Goal: Transaction & Acquisition: Obtain resource

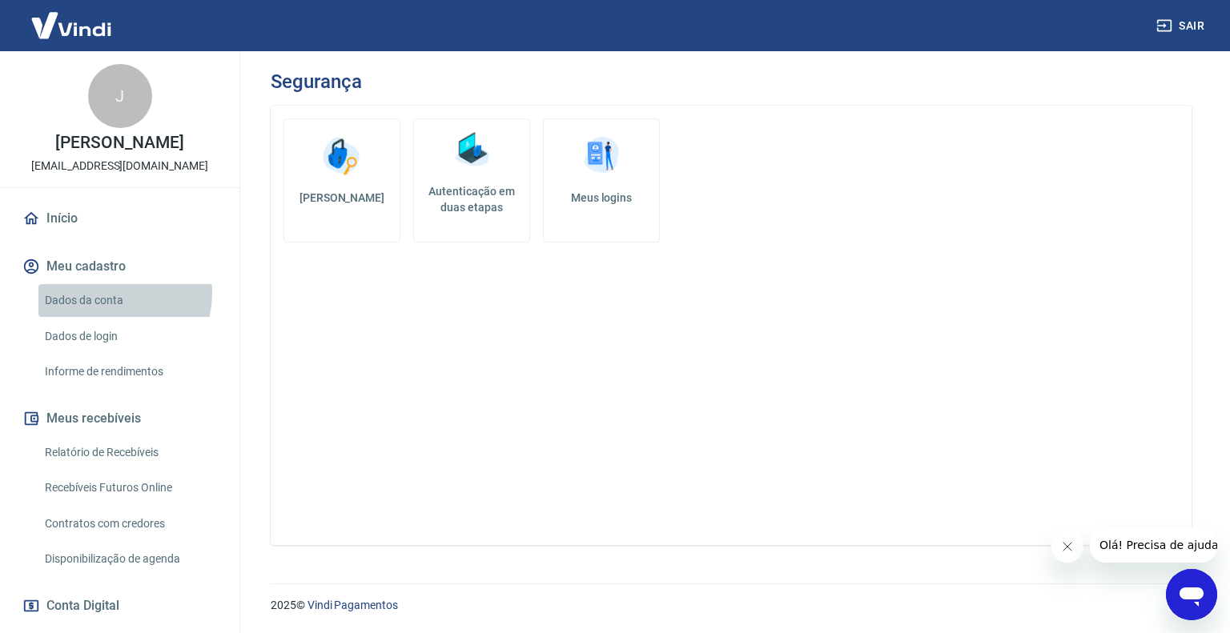
click at [110, 293] on link "Dados da conta" at bounding box center [129, 300] width 182 height 33
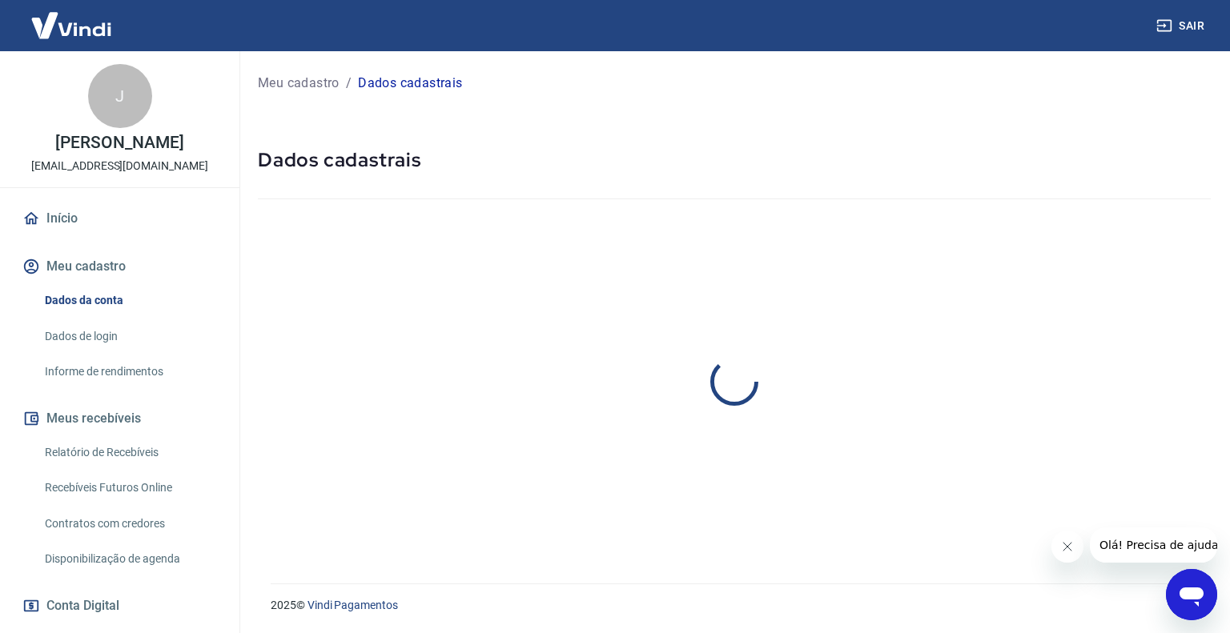
select select "MG"
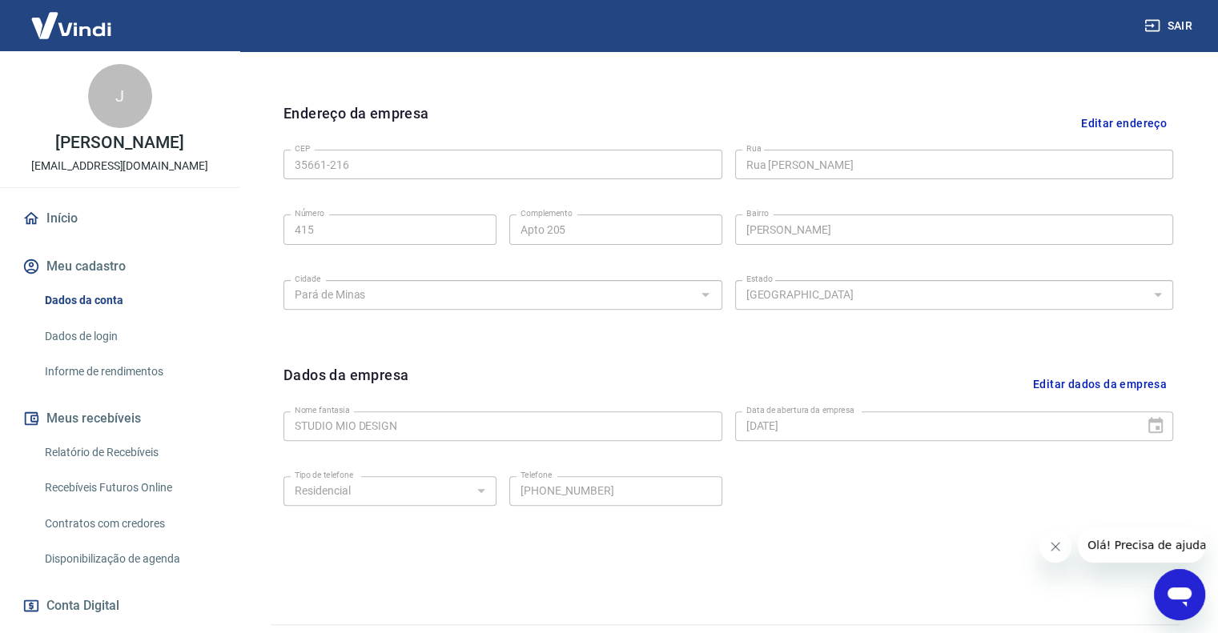
scroll to position [520, 0]
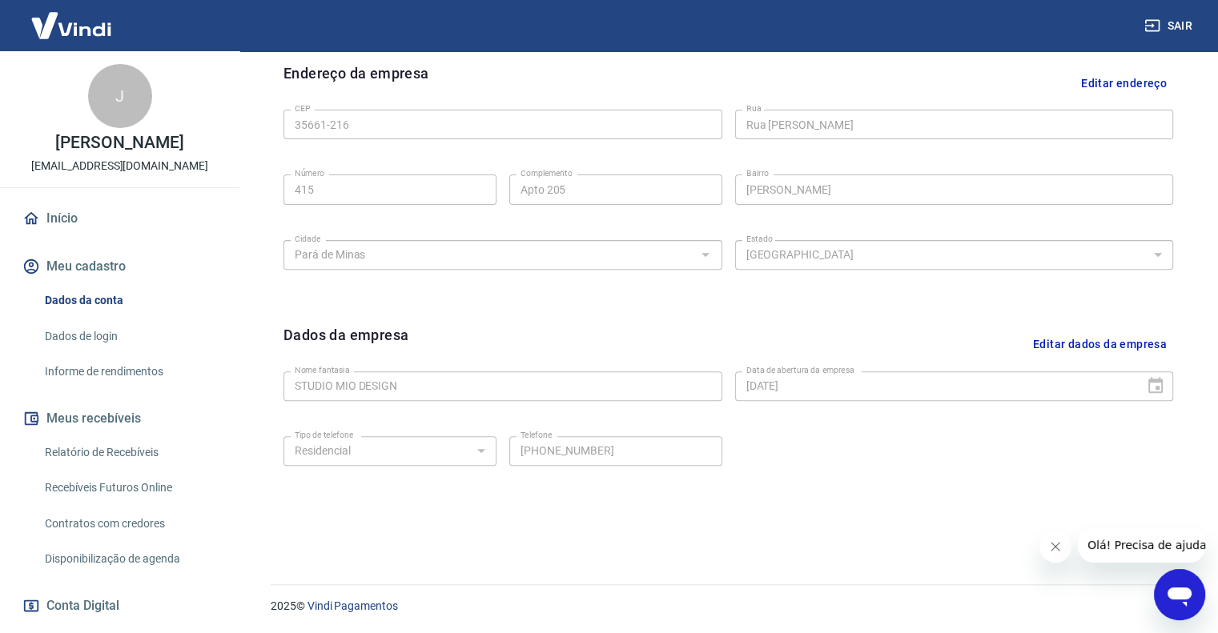
click at [1179, 593] on icon "Abrir janela de mensagens" at bounding box center [1179, 597] width 24 height 19
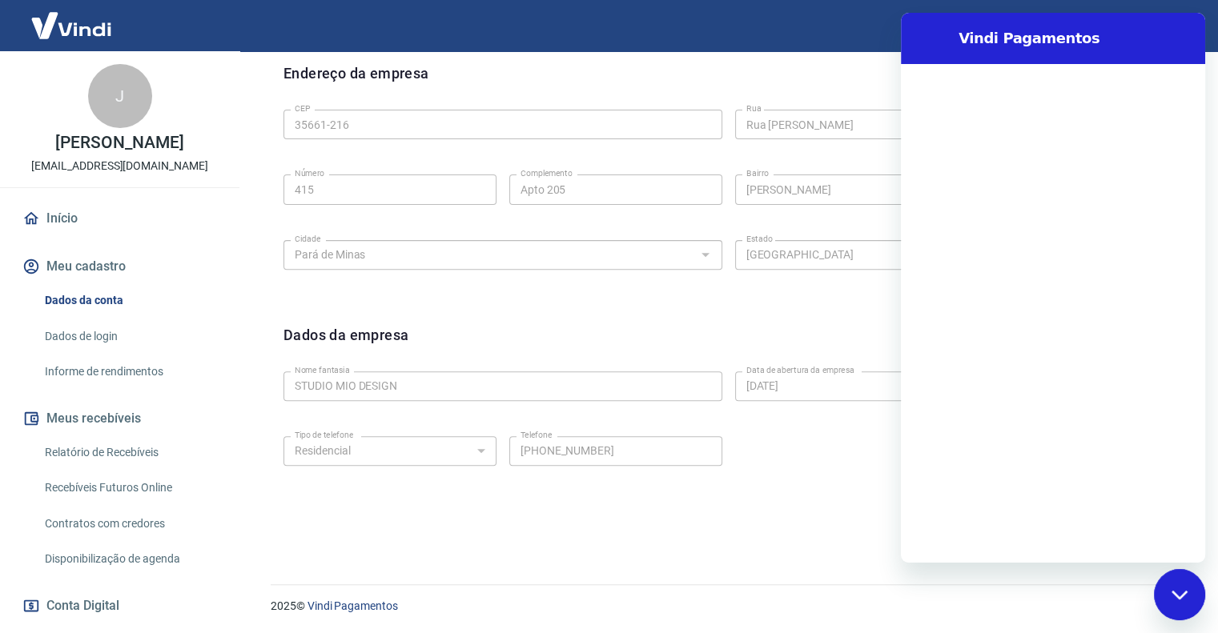
scroll to position [0, 0]
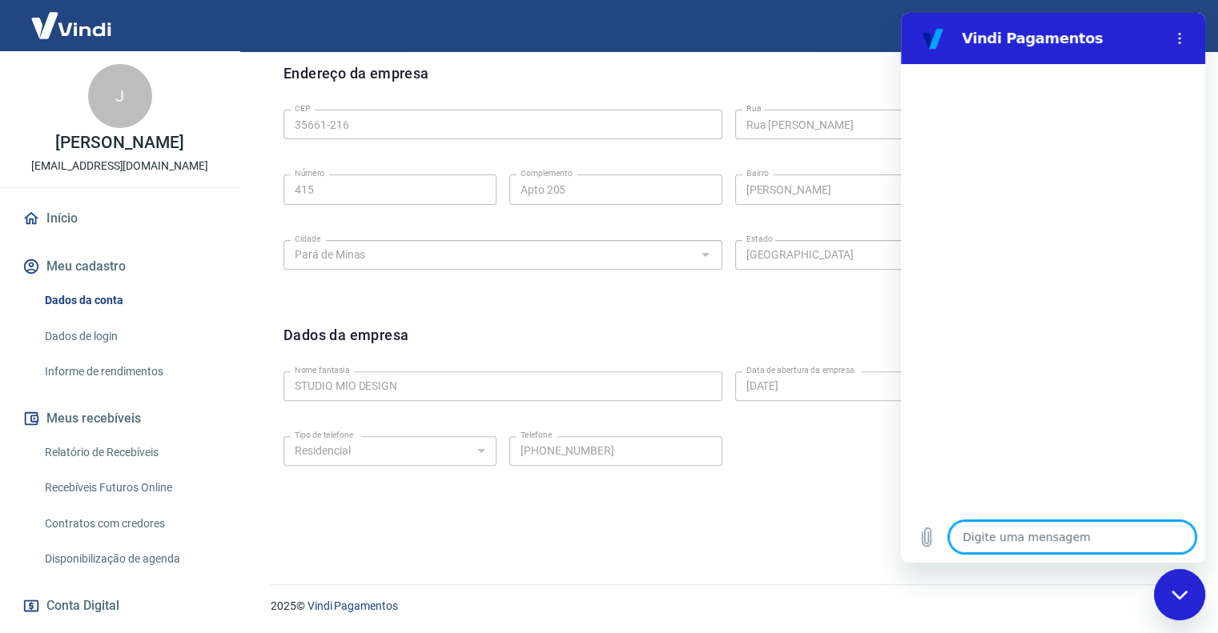
type textarea "O"
type textarea "x"
type textarea "OI"
type textarea "x"
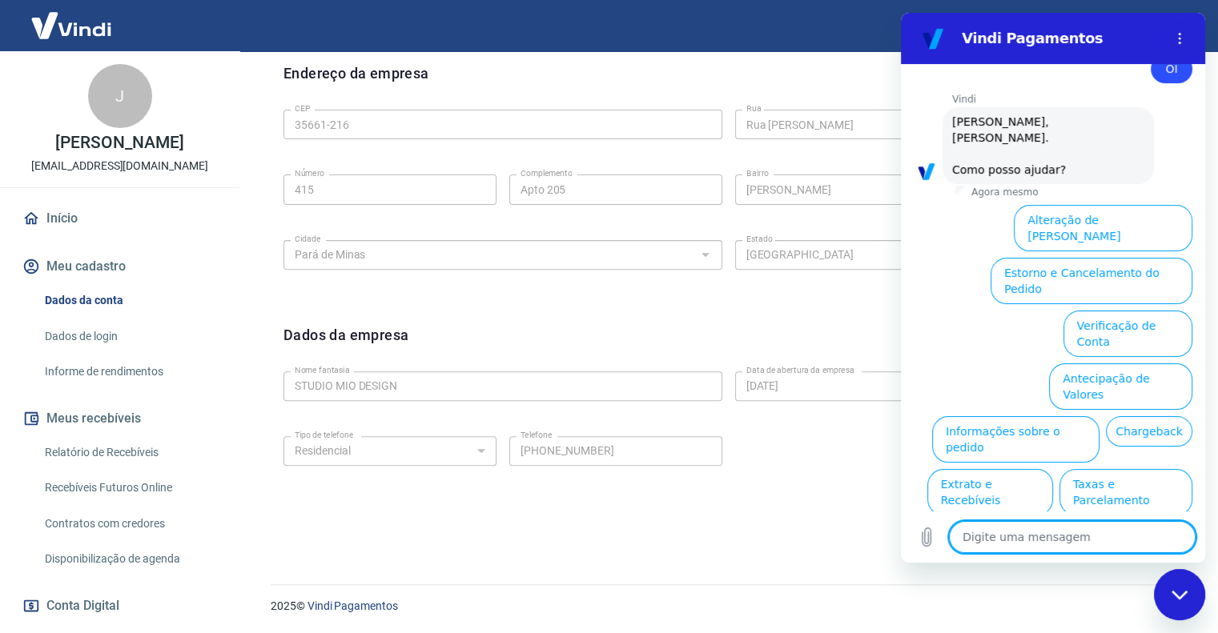
scroll to position [45, 0]
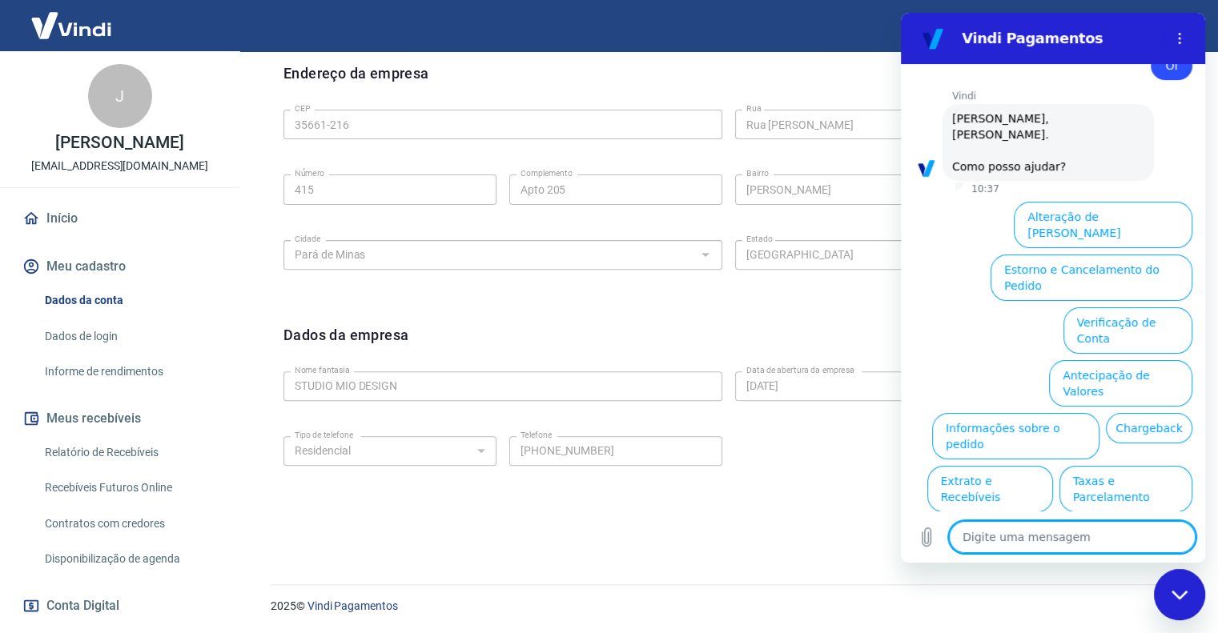
click at [1081, 541] on textarea at bounding box center [1072, 537] width 247 height 32
click at [1122, 519] on button "Alterar celular verificado" at bounding box center [1118, 542] width 148 height 46
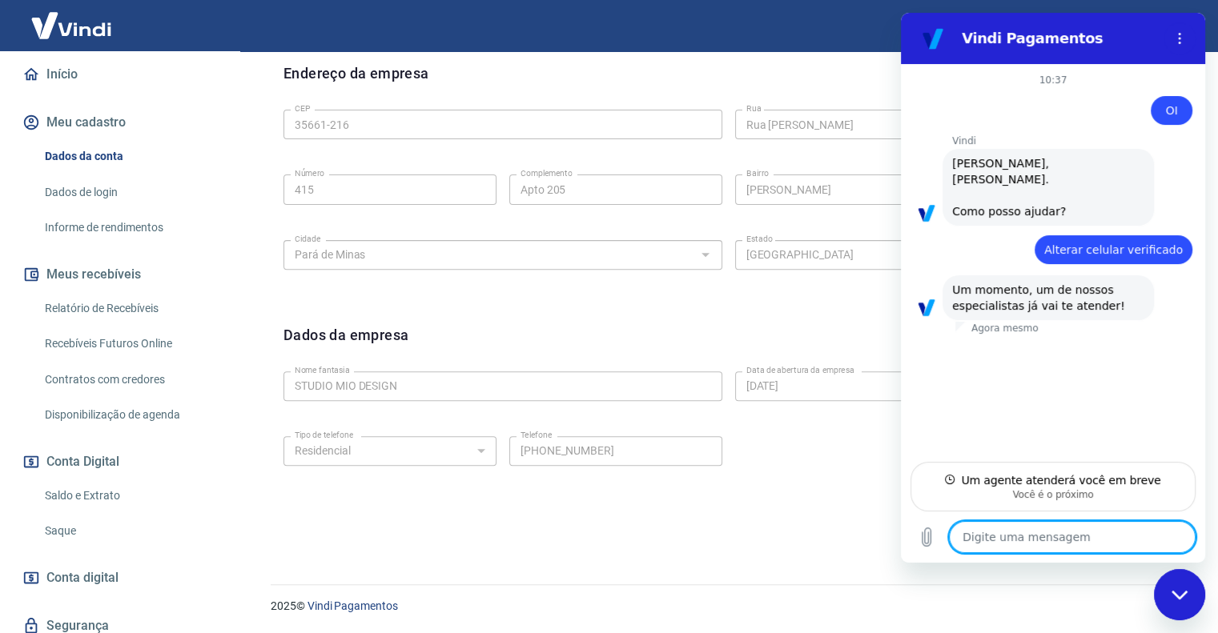
scroll to position [160, 0]
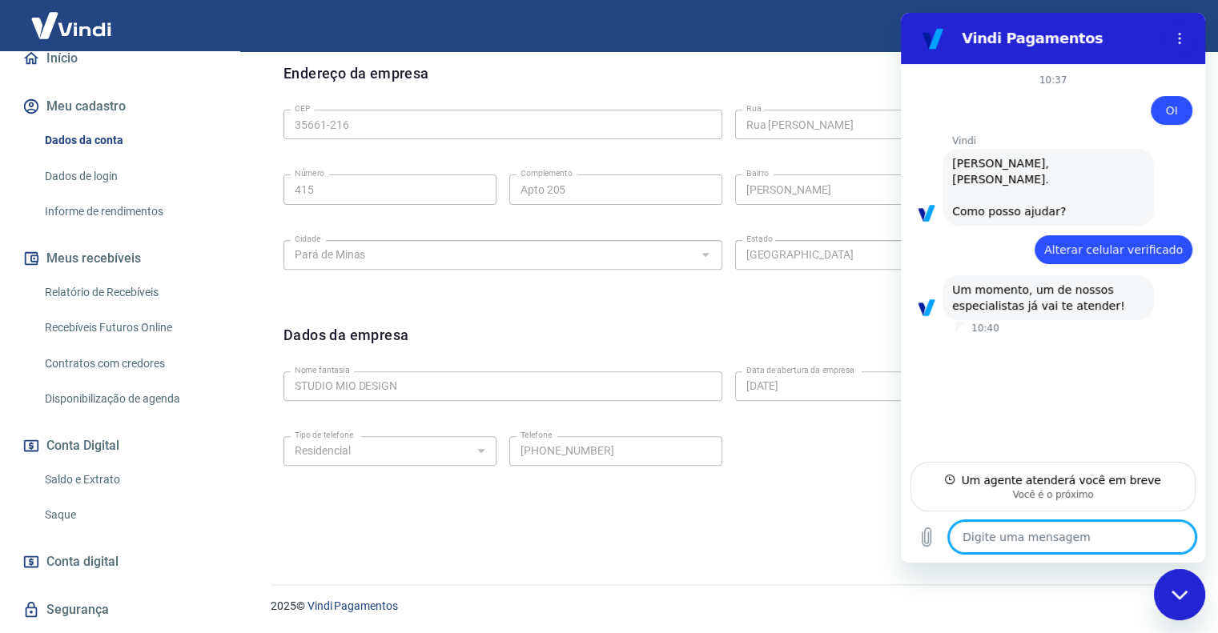
click at [1041, 546] on textarea at bounding box center [1072, 537] width 247 height 32
drag, startPoint x: 987, startPoint y: 541, endPoint x: 915, endPoint y: 588, distance: 86.1
drag, startPoint x: 14, startPoint y: 576, endPoint x: 845, endPoint y: 551, distance: 831.3
click at [845, 551] on div "Meu cadastro / Dados cadastrais Dados cadastrais Cancelar conta Conta STUDIO MI…" at bounding box center [728, 48] width 979 height 1034
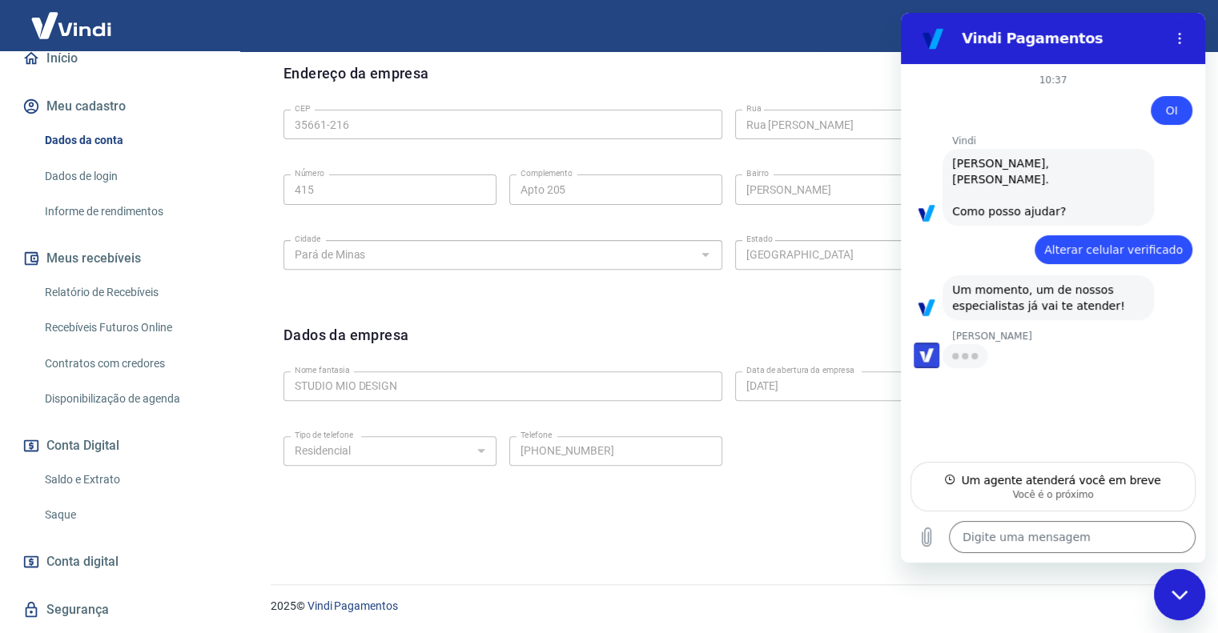
type textarea "x"
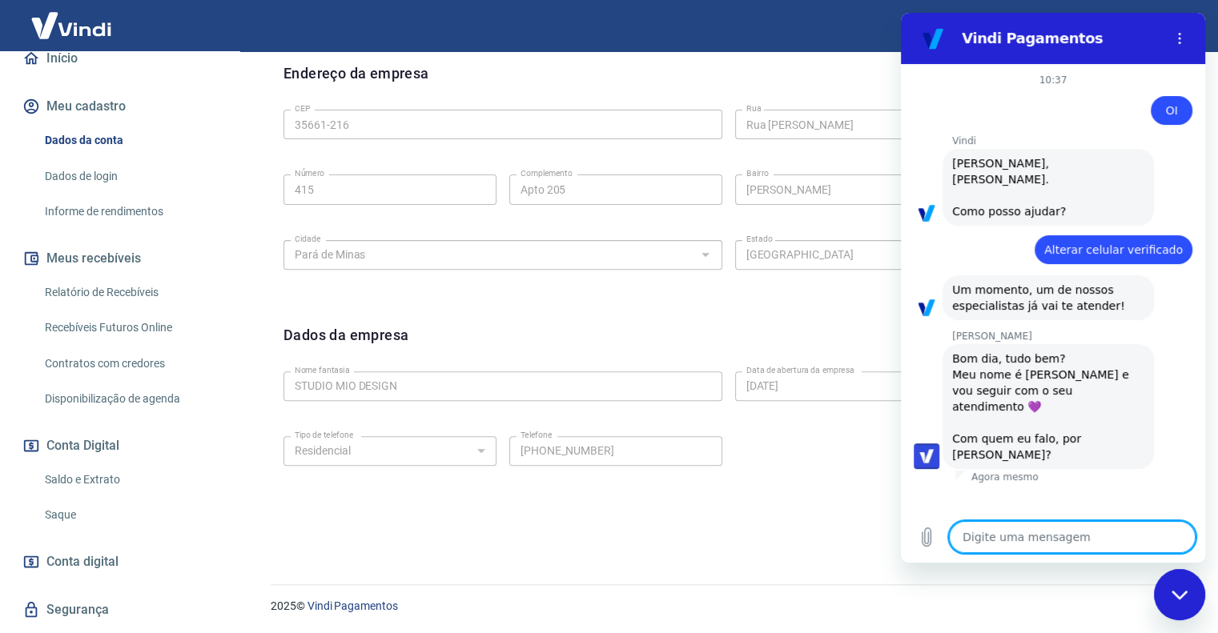
type textarea "s"
type textarea "x"
type textarea "sA"
type textarea "x"
type textarea "sAR"
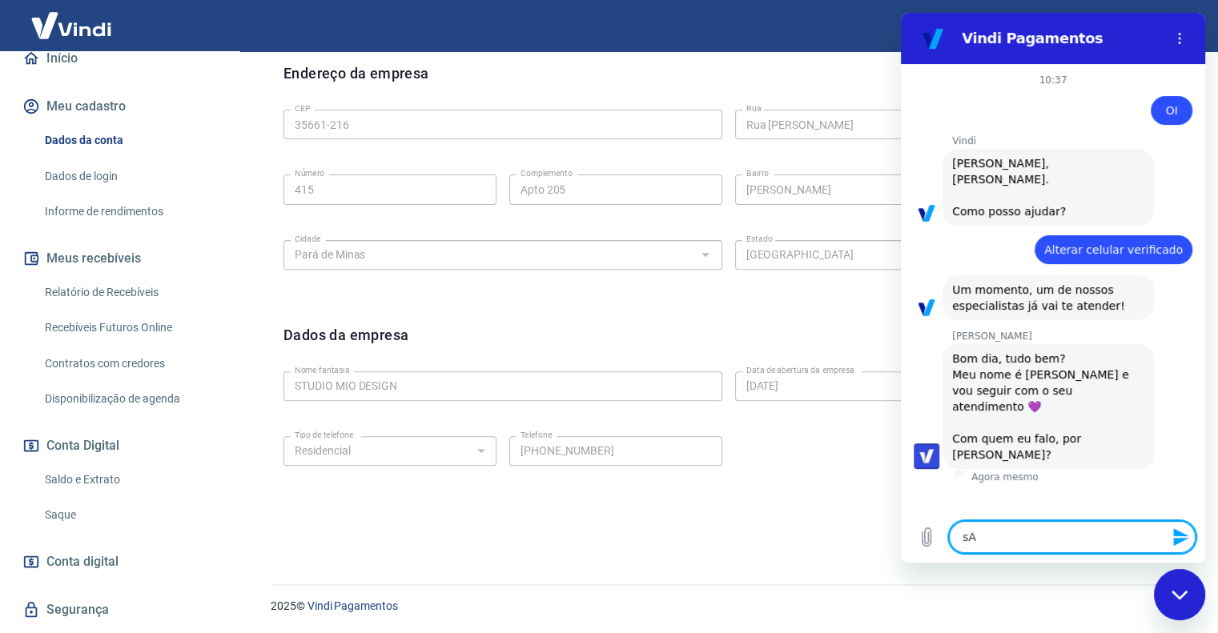
type textarea "x"
type textarea "sARA"
type textarea "x"
type textarea "sARAH"
type textarea "x"
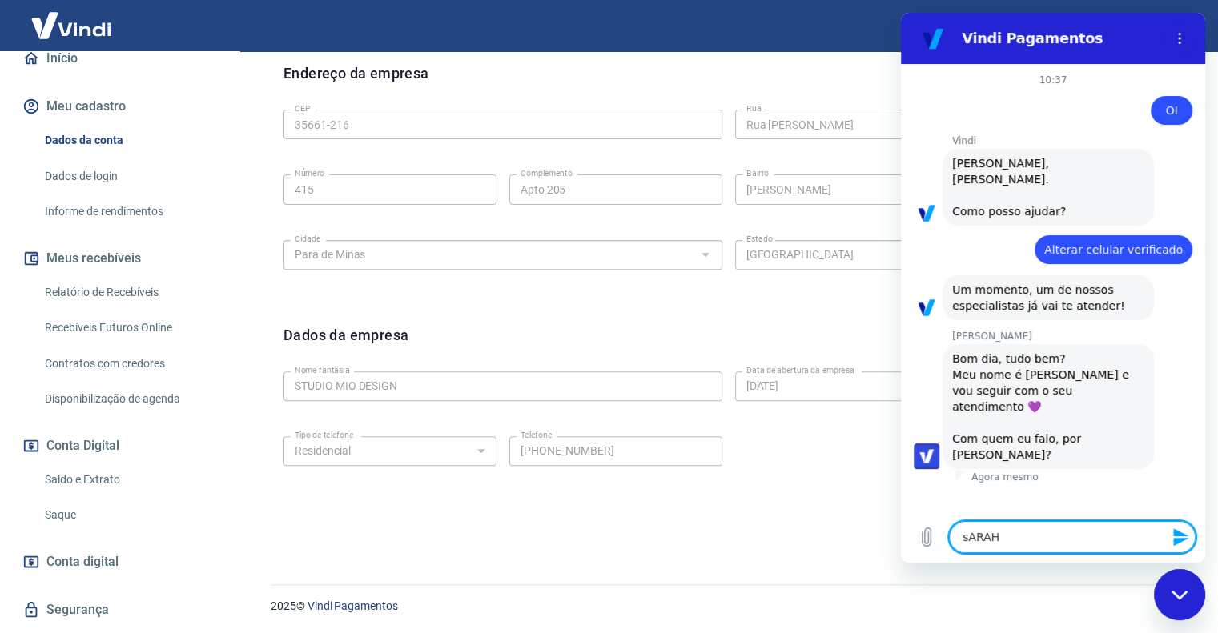
type textarea "sARA"
type textarea "x"
type textarea "sAR"
type textarea "x"
type textarea "sA"
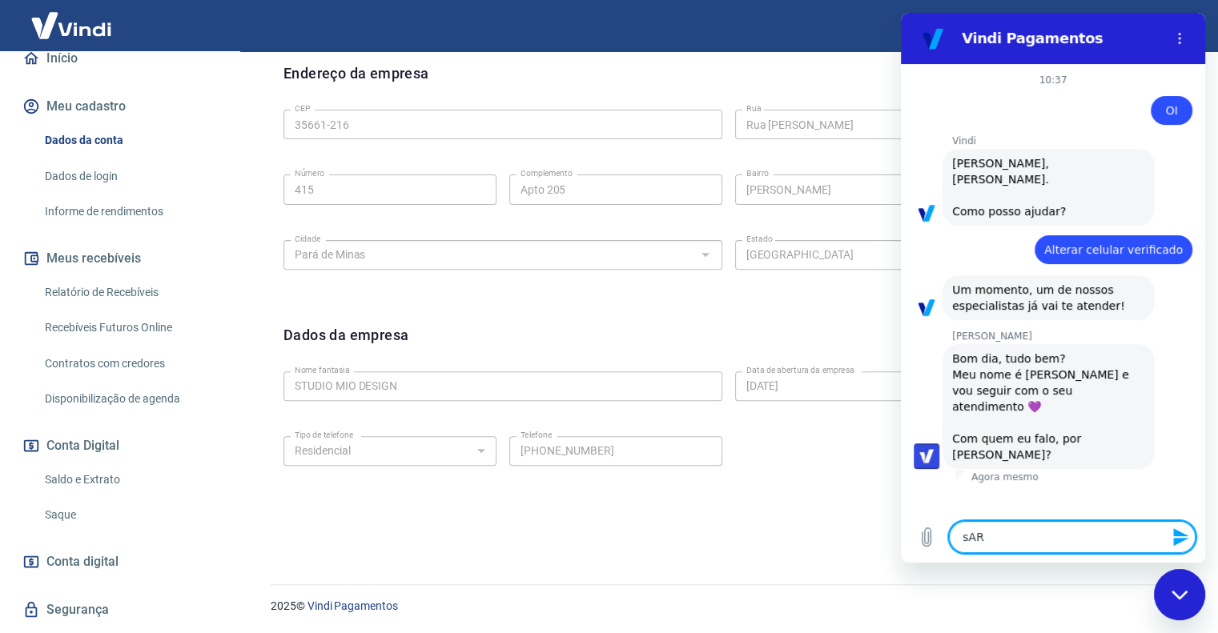
type textarea "x"
type textarea "s"
type textarea "x"
type textarea "sS"
type textarea "x"
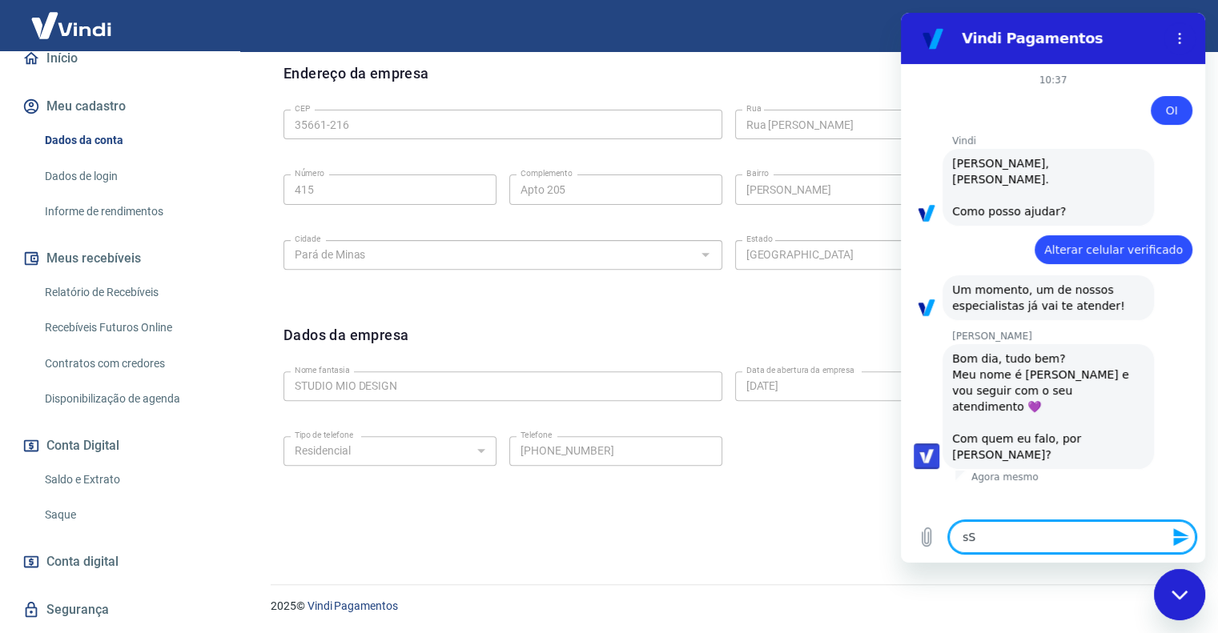
type textarea "s"
type textarea "x"
type textarea "d"
type textarea "x"
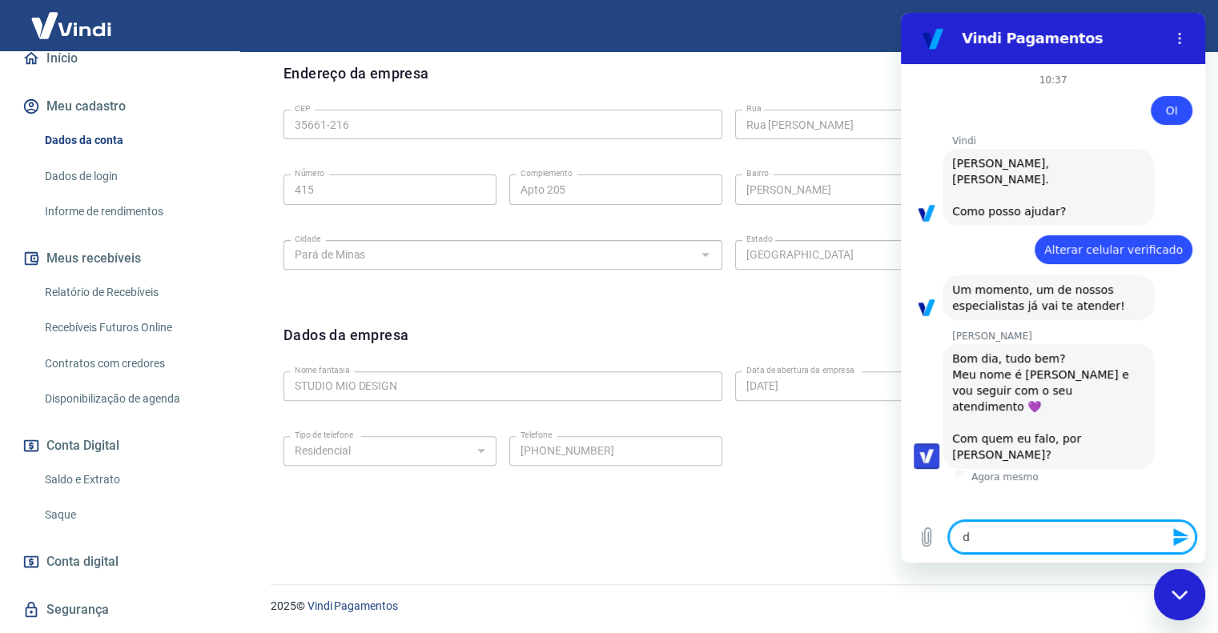
type textarea "x"
type textarea "S"
type textarea "x"
type textarea "Sa"
type textarea "x"
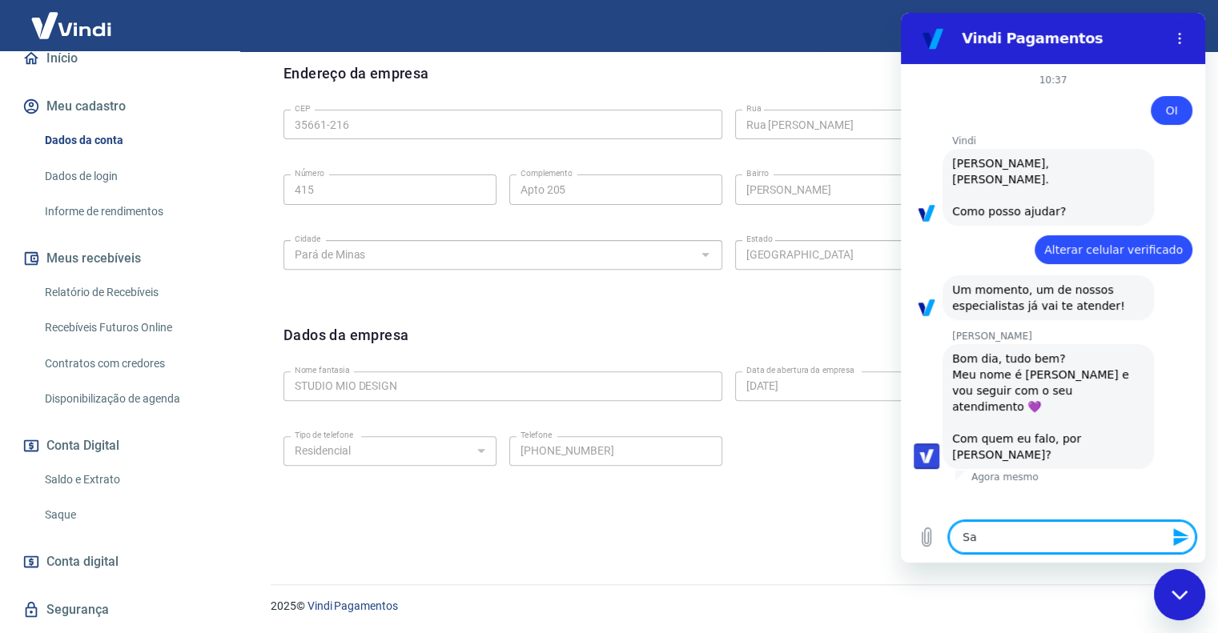
type textarea "Sar"
type textarea "x"
type textarea "Sara"
type textarea "x"
type textarea "Sarah"
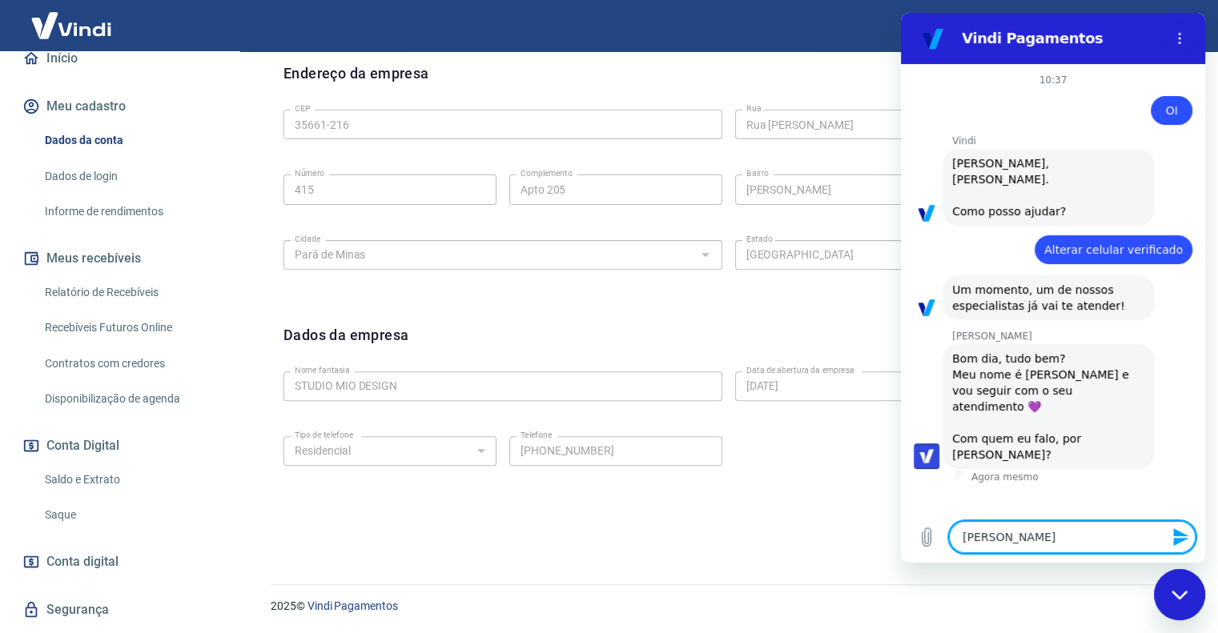
type textarea "x"
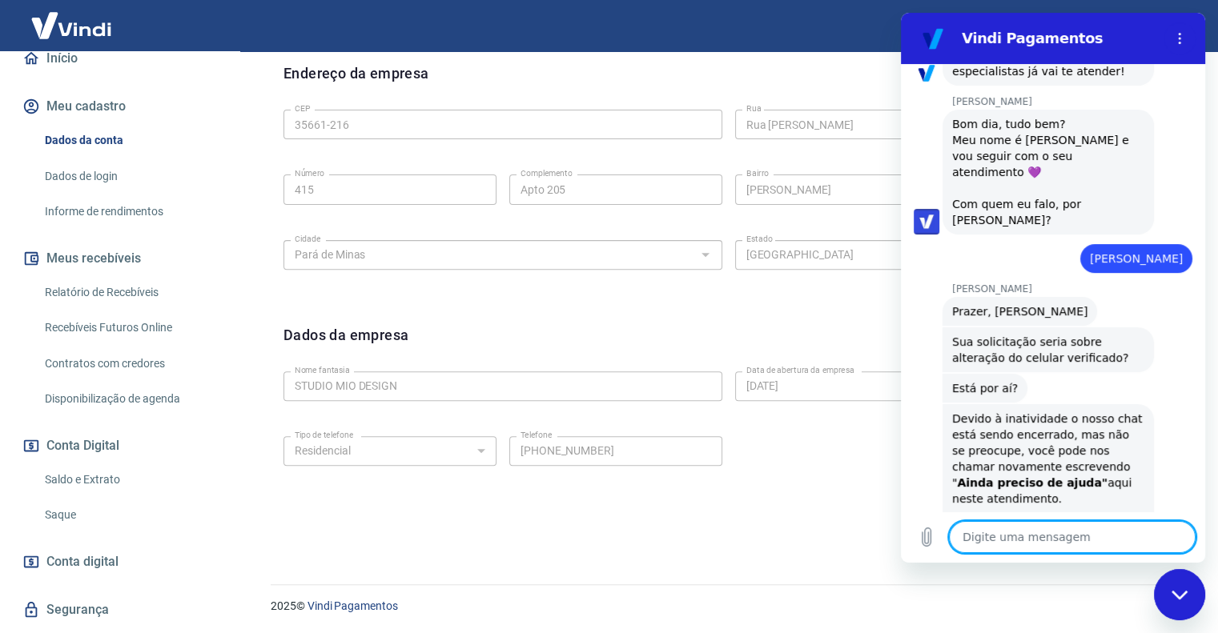
scroll to position [238, 0]
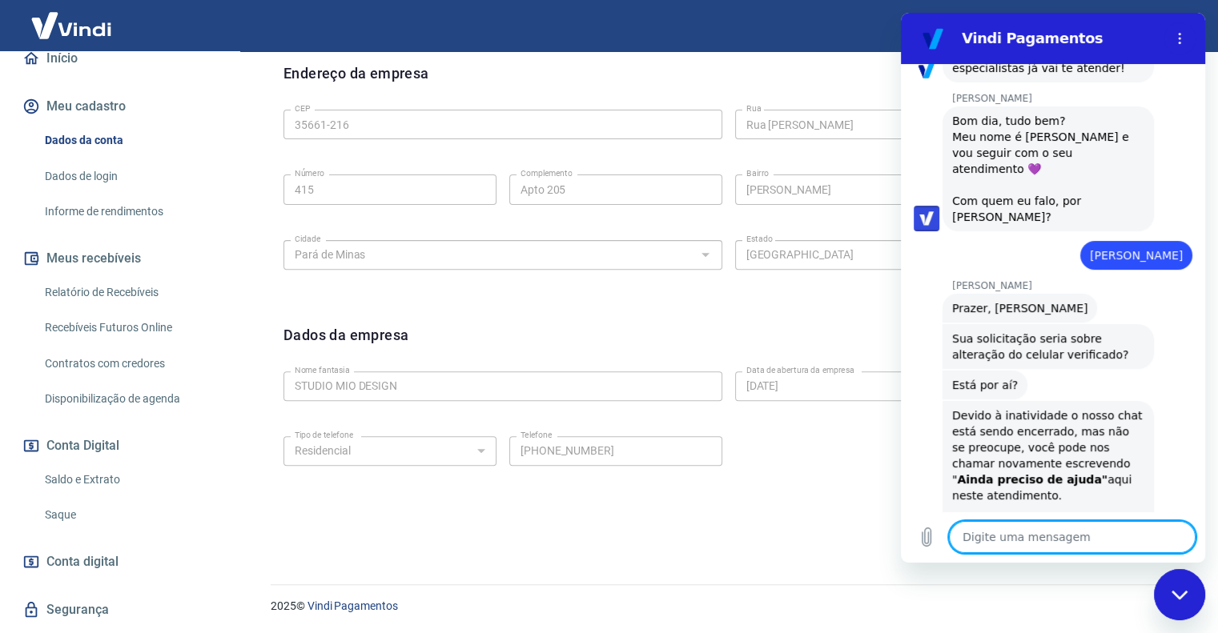
type textarea "x"
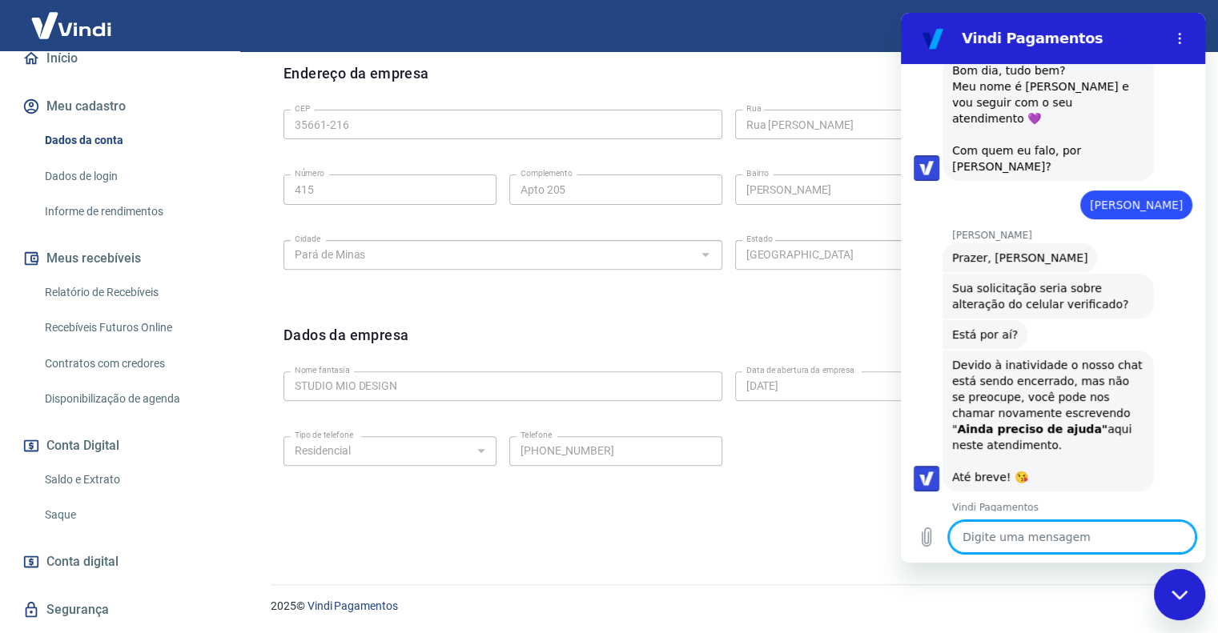
scroll to position [327, 0]
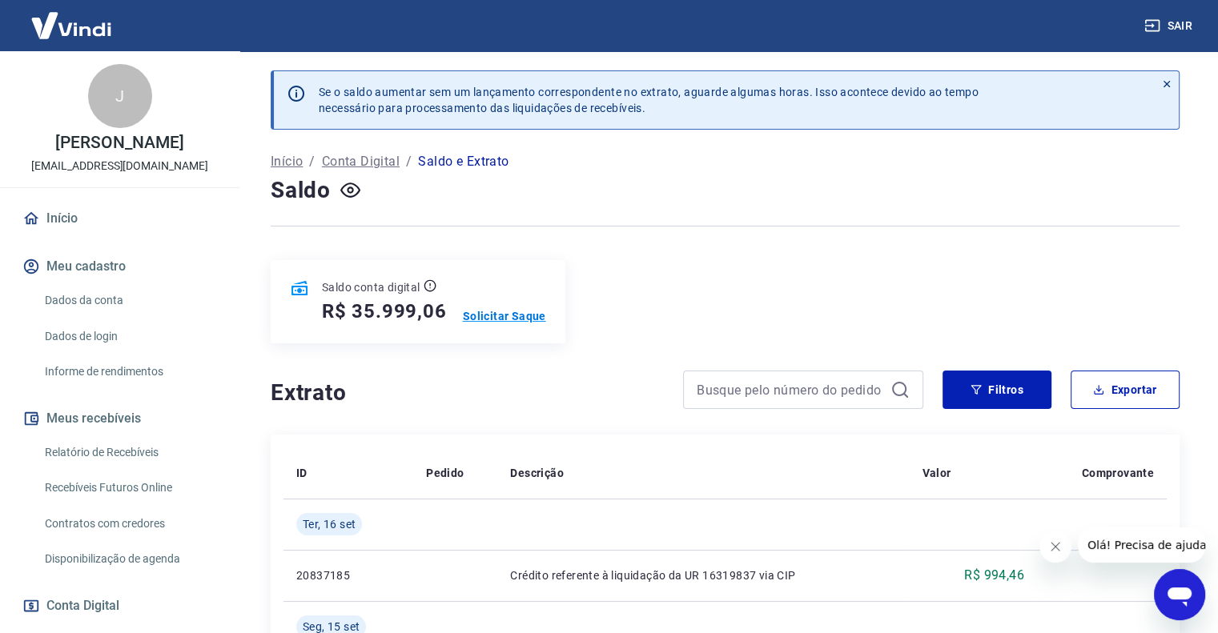
click at [514, 311] on p "Solicitar Saque" at bounding box center [504, 316] width 83 height 16
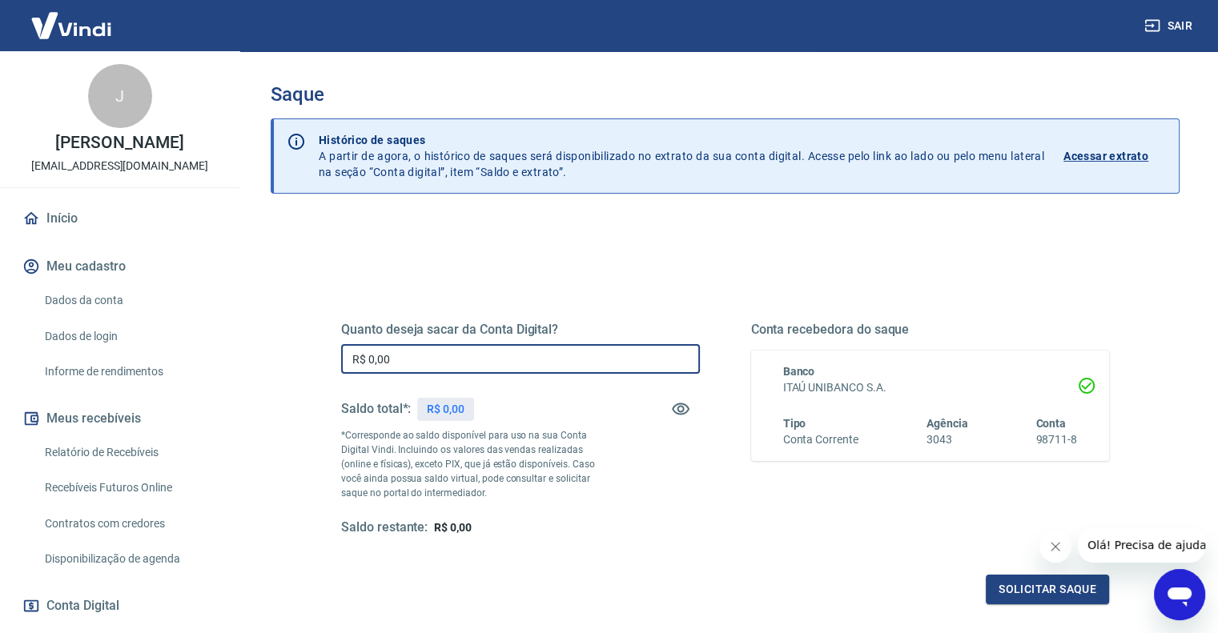
click at [496, 369] on input "R$ 0,00" at bounding box center [520, 359] width 359 height 30
type input "R$ 30.000,00"
click at [1005, 589] on button "Solicitar saque" at bounding box center [1046, 590] width 123 height 30
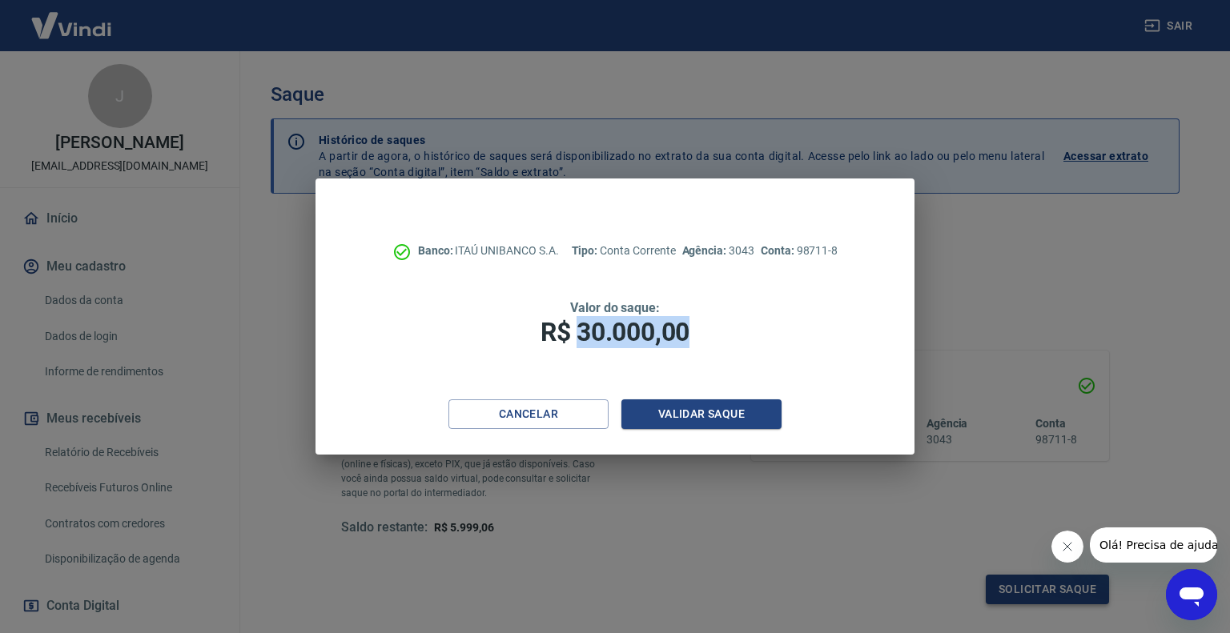
click at [1005, 589] on div "Banco: ITAÚ UNIBANCO S.A. Tipo: Conta Corrente Agência: 3043 Conta: 98711-8 Val…" at bounding box center [615, 316] width 1230 height 633
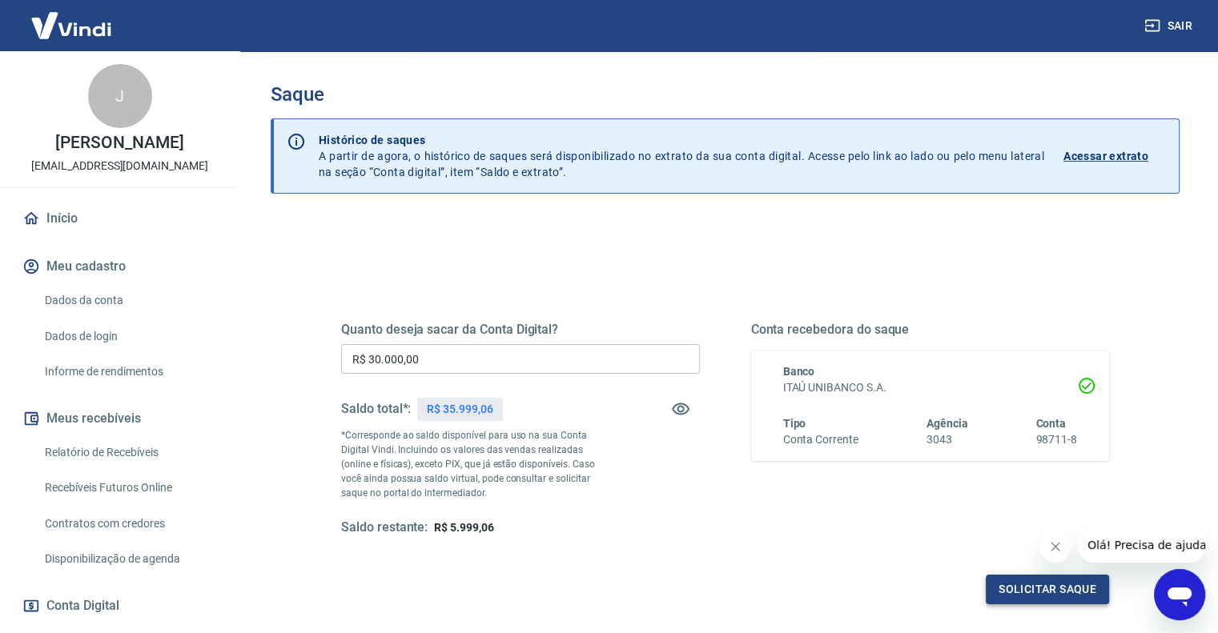
click at [1005, 589] on button "Solicitar saque" at bounding box center [1046, 590] width 123 height 30
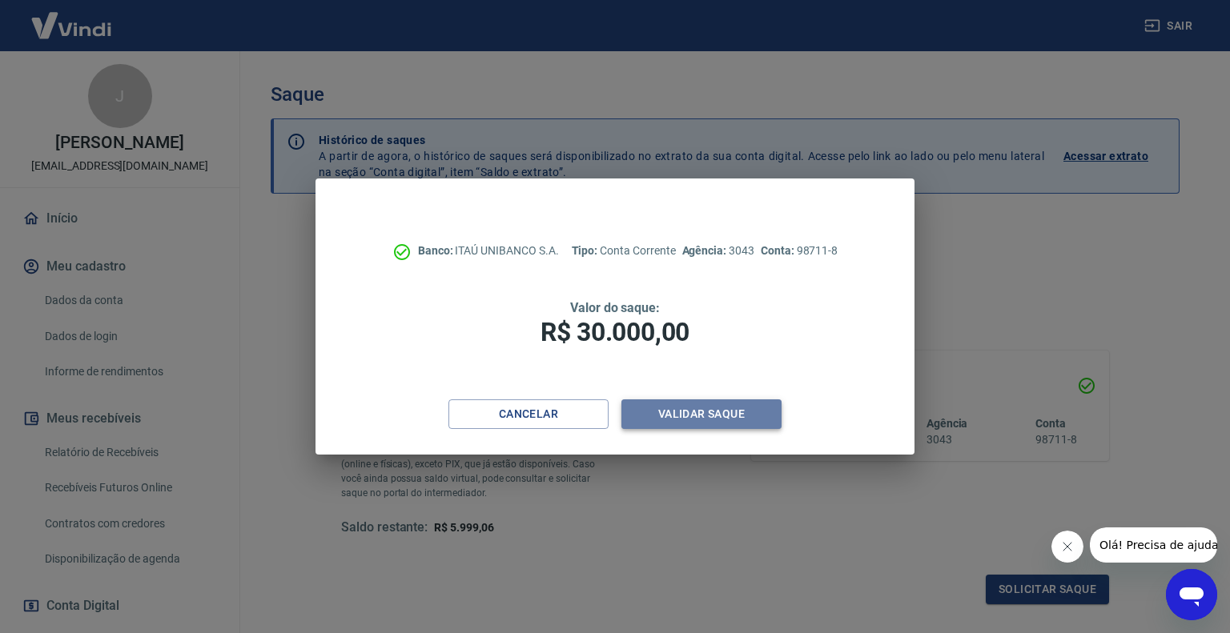
click at [701, 415] on button "Validar saque" at bounding box center [701, 414] width 160 height 30
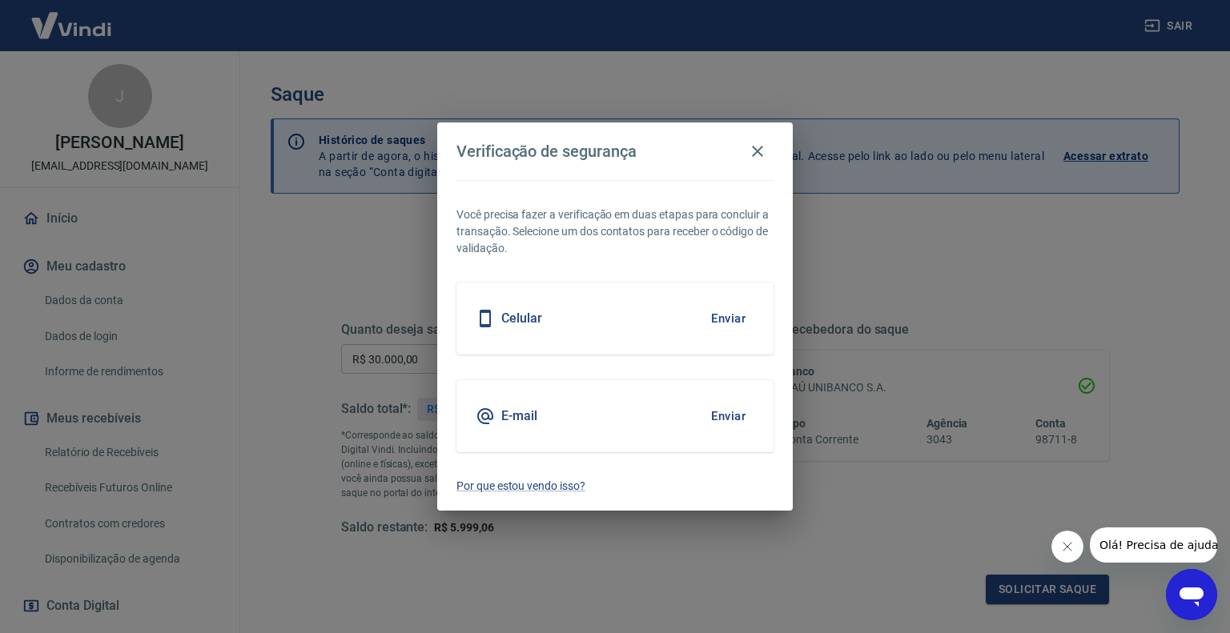
click at [723, 415] on button "Enviar" at bounding box center [728, 416] width 52 height 34
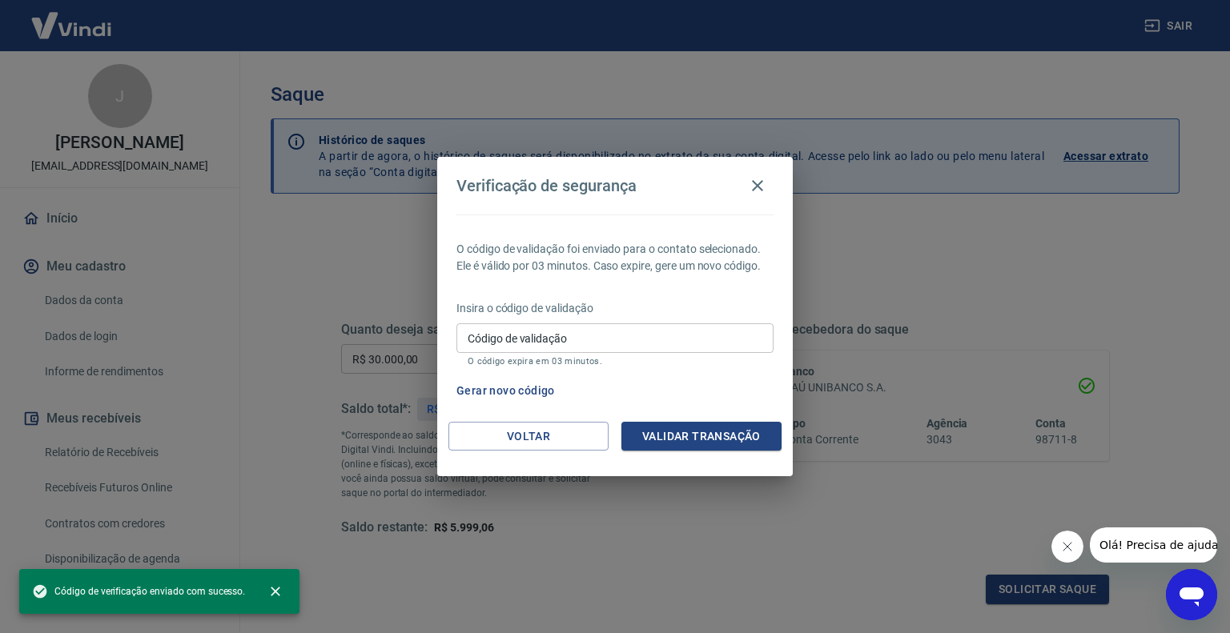
click at [700, 348] on input "Código de validação" at bounding box center [614, 338] width 317 height 30
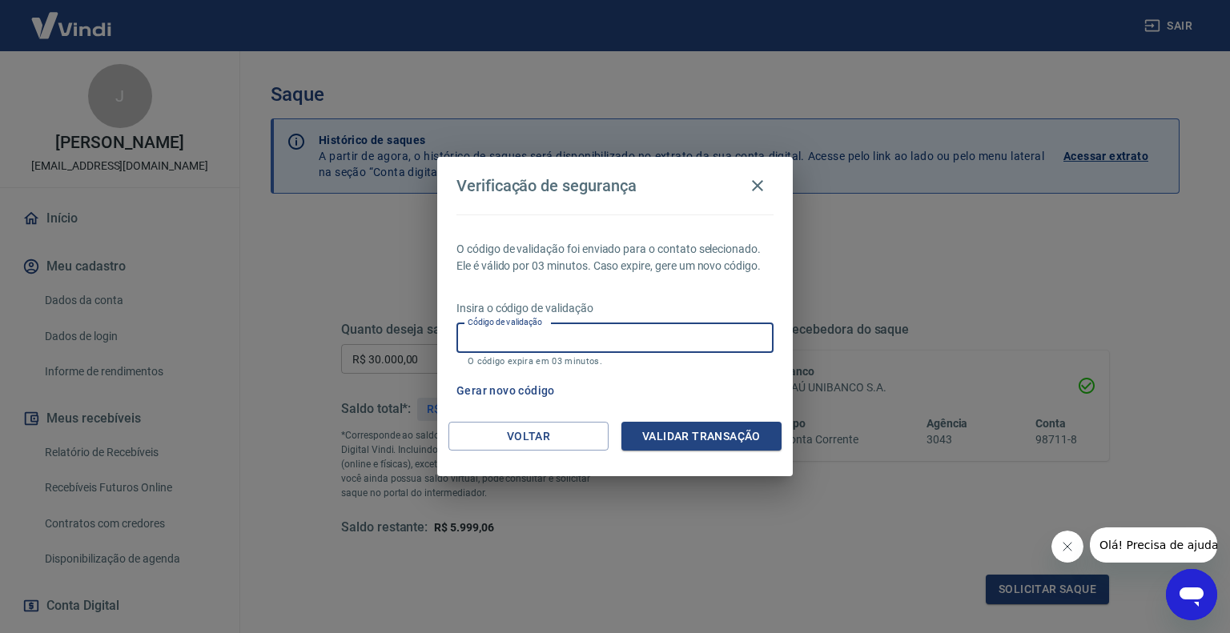
click at [700, 348] on input "Código de validação" at bounding box center [614, 338] width 317 height 30
type input "130741"
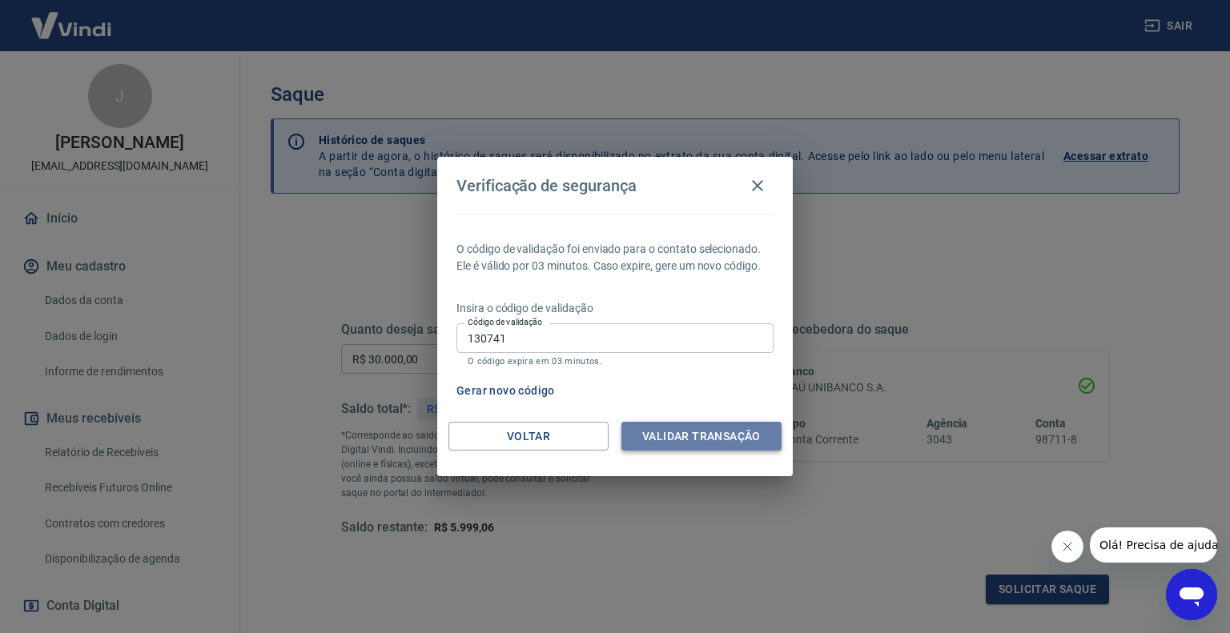
click at [712, 436] on button "Validar transação" at bounding box center [701, 437] width 160 height 30
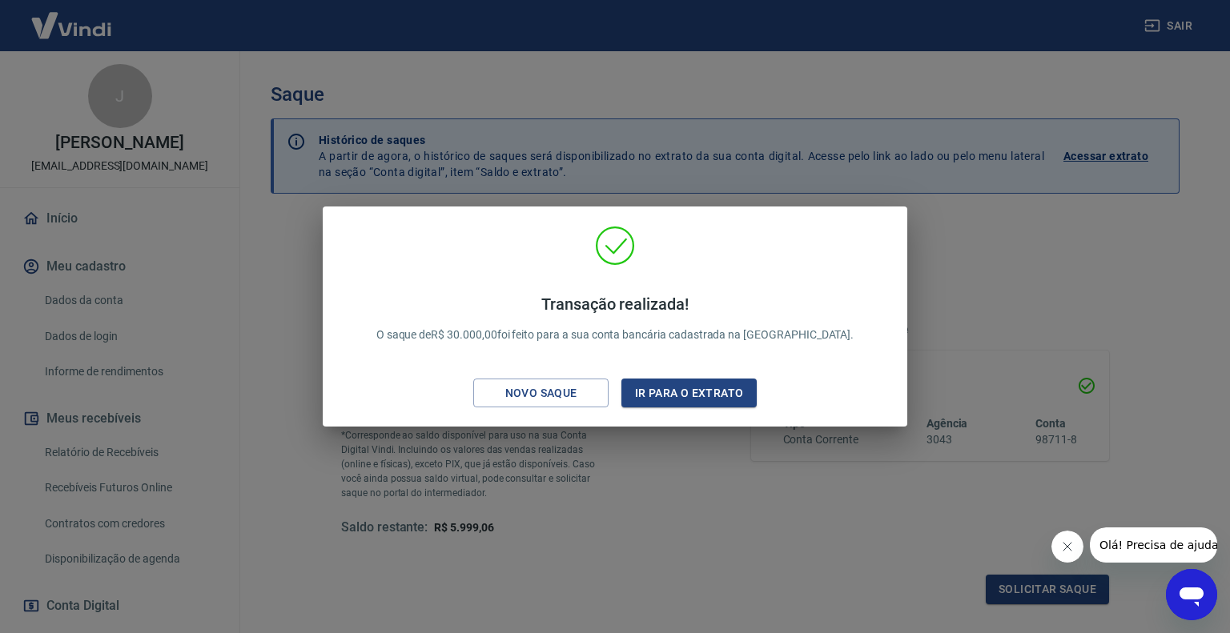
click at [608, 495] on div "Transação realizada! O saque de R$ 30.000,00 foi feito para a sua conta bancári…" at bounding box center [615, 316] width 1230 height 633
